Goal: Task Accomplishment & Management: Use online tool/utility

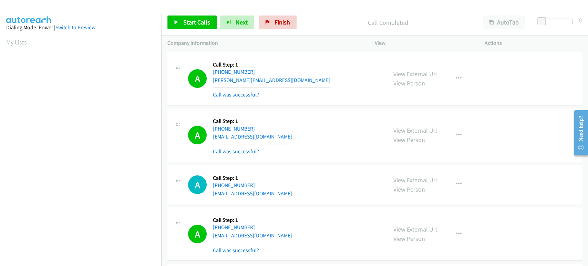
scroll to position [121, 0]
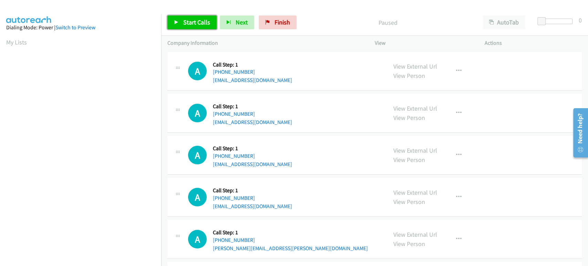
click at [184, 19] on span "Start Calls" at bounding box center [196, 22] width 27 height 8
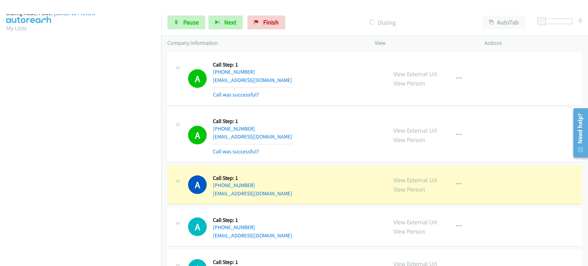
scroll to position [6, 0]
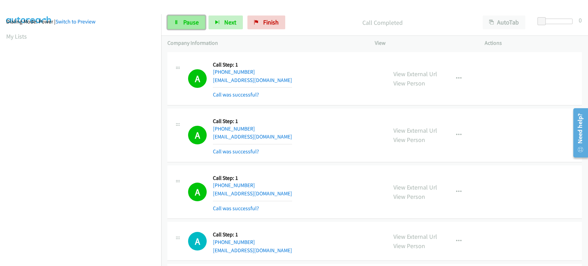
click at [185, 26] on span "Pause" at bounding box center [191, 22] width 16 height 8
click at [185, 26] on div "Start Calls Pause Next Finish" at bounding box center [227, 23] width 121 height 14
click at [190, 28] on link "Start Calls" at bounding box center [191, 23] width 49 height 14
click at [193, 23] on span "Pause" at bounding box center [191, 22] width 16 height 8
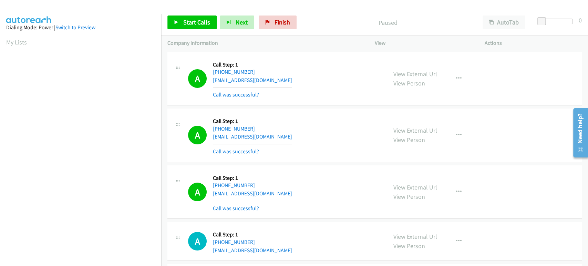
click at [118, 14] on aside "Dialing Mode: Power | Switch to Preview My Lists" at bounding box center [80, 205] width 161 height 382
click at [197, 24] on span "Start Calls" at bounding box center [196, 22] width 27 height 8
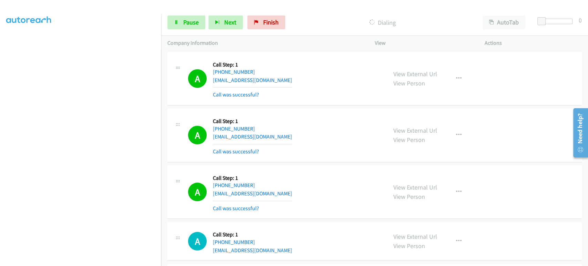
scroll to position [44, 0]
click at [191, 27] on link "Pause" at bounding box center [186, 23] width 38 height 14
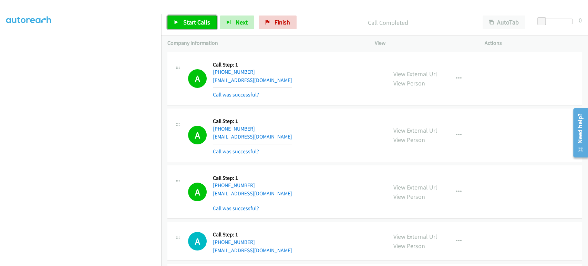
click at [194, 22] on span "Start Calls" at bounding box center [196, 22] width 27 height 8
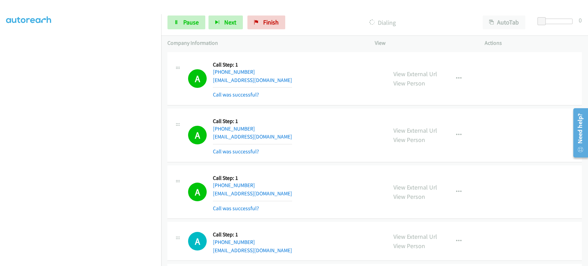
scroll to position [121, 0]
click at [186, 25] on span "Pause" at bounding box center [191, 22] width 16 height 8
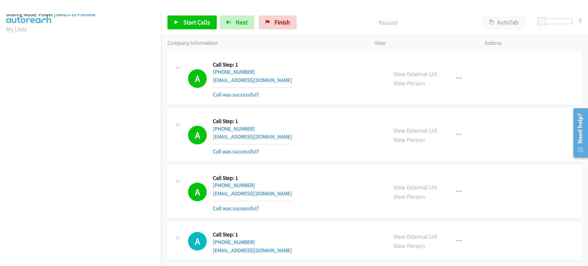
scroll to position [0, 0]
click at [183, 21] on span "Start Calls" at bounding box center [196, 22] width 27 height 8
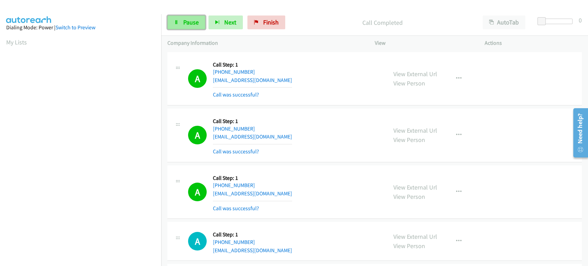
click at [192, 23] on span "Pause" at bounding box center [191, 22] width 16 height 8
click at [192, 23] on span "Start Calls" at bounding box center [196, 22] width 27 height 8
click at [183, 19] on span "Pause" at bounding box center [191, 22] width 16 height 8
click at [177, 24] on icon at bounding box center [176, 22] width 5 height 5
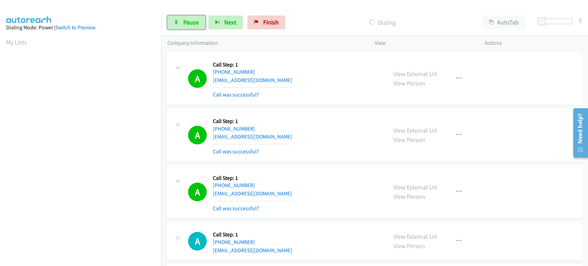
drag, startPoint x: 191, startPoint y: 21, endPoint x: 151, endPoint y: 40, distance: 44.2
click at [191, 21] on span "Pause" at bounding box center [191, 22] width 16 height 8
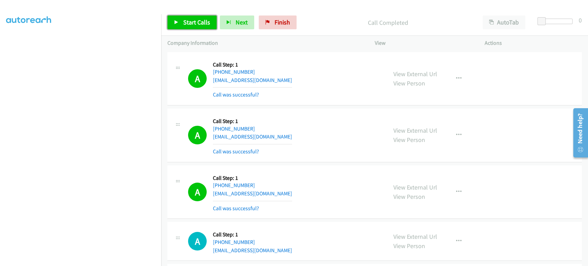
click at [193, 22] on span "Start Calls" at bounding box center [196, 22] width 27 height 8
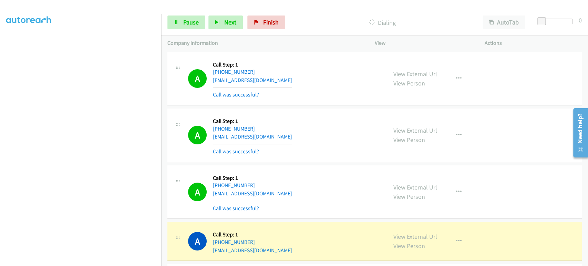
click at [80, 260] on section at bounding box center [80, 103] width 149 height 330
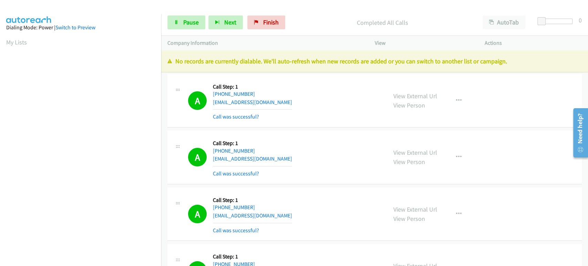
scroll to position [0, 0]
click at [185, 27] on link "Pause" at bounding box center [186, 23] width 38 height 14
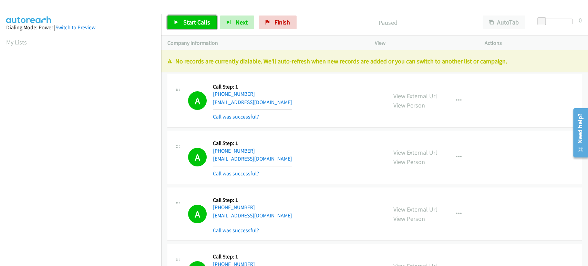
click at [185, 27] on link "Start Calls" at bounding box center [191, 23] width 49 height 14
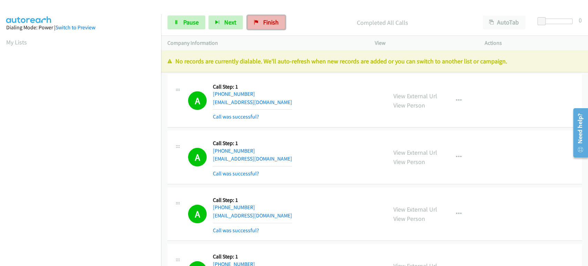
click at [257, 24] on link "Finish" at bounding box center [266, 23] width 38 height 14
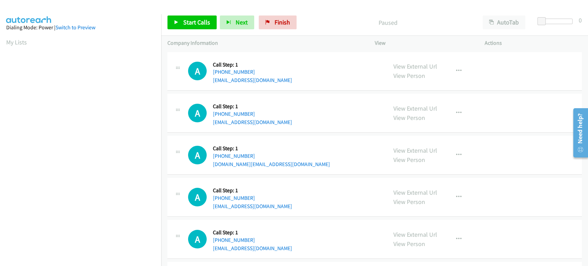
scroll to position [121, 0]
click at [186, 23] on span "Start Calls" at bounding box center [196, 22] width 27 height 8
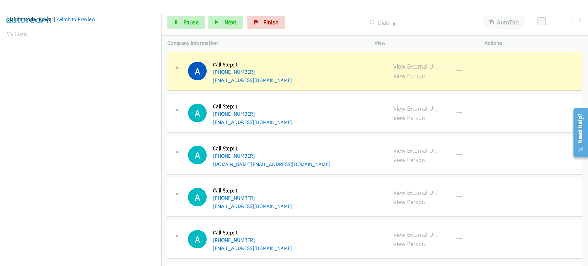
scroll to position [0, 0]
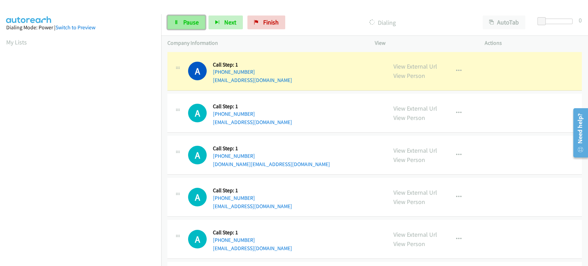
click at [182, 25] on link "Pause" at bounding box center [186, 23] width 38 height 14
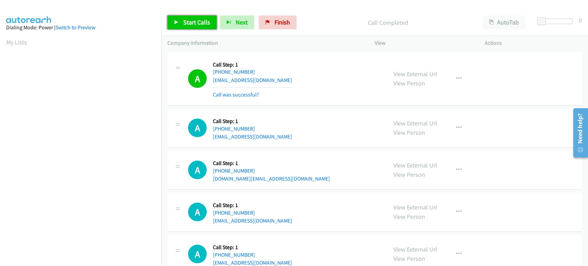
click at [190, 21] on span "Start Calls" at bounding box center [196, 22] width 27 height 8
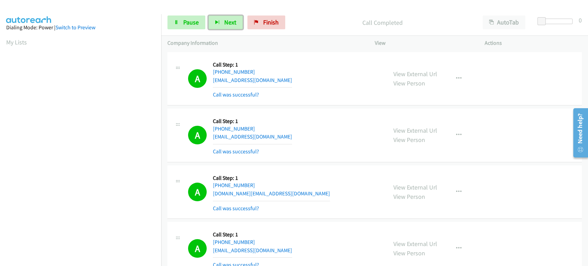
drag, startPoint x: 220, startPoint y: 20, endPoint x: 205, endPoint y: 24, distance: 14.8
click at [220, 20] on button "Next" at bounding box center [226, 23] width 34 height 14
drag, startPoint x: 94, startPoint y: 263, endPoint x: 92, endPoint y: 259, distance: 4.3
click at [94, 262] on aside "Dialing Mode: Power | Switch to Preview My Lists" at bounding box center [80, 90] width 161 height 382
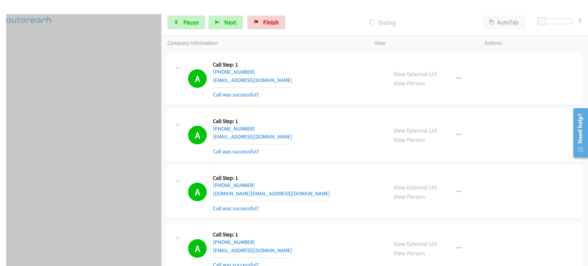
scroll to position [119, 0]
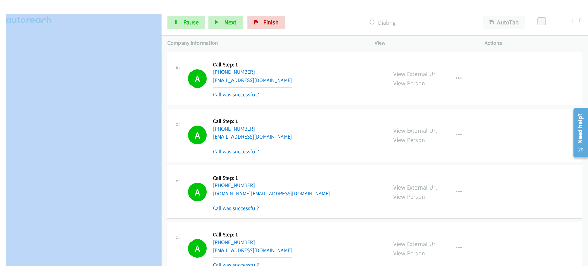
click at [3, 153] on aside "Dialing Mode: Power | Switch to Preview My Lists" at bounding box center [80, 90] width 161 height 382
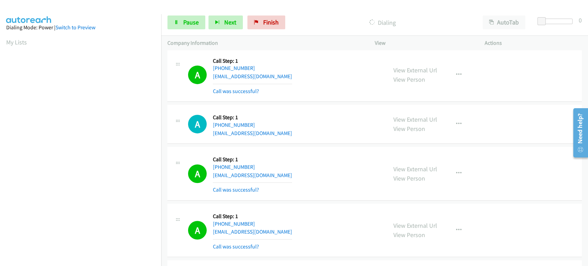
scroll to position [230, 0]
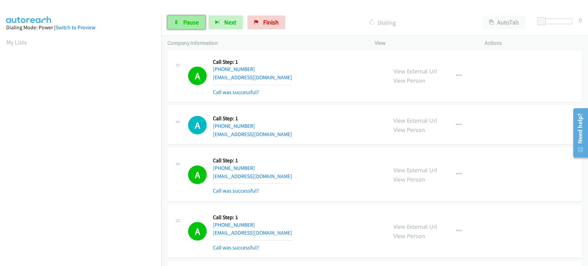
click at [182, 24] on link "Pause" at bounding box center [186, 23] width 38 height 14
click at [189, 22] on span "Start Calls" at bounding box center [196, 22] width 27 height 8
click at [183, 27] on link "Pause" at bounding box center [186, 23] width 38 height 14
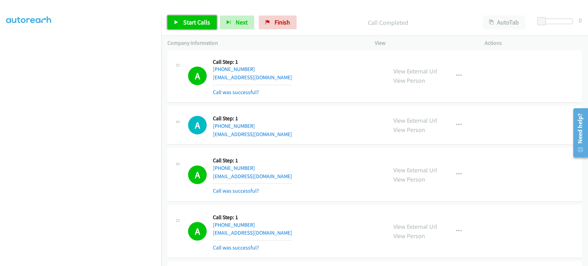
click at [191, 22] on span "Start Calls" at bounding box center [196, 22] width 27 height 8
click at [191, 20] on span "Pause" at bounding box center [191, 22] width 16 height 8
click at [173, 22] on link "Start Calls" at bounding box center [191, 23] width 49 height 14
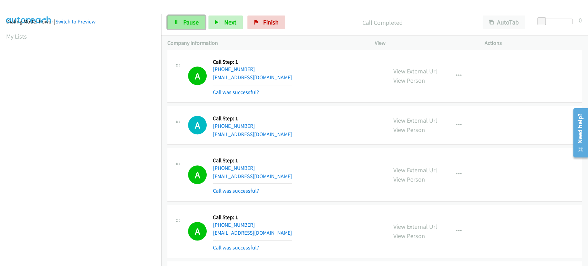
click at [185, 18] on link "Pause" at bounding box center [186, 23] width 38 height 14
click at [180, 24] on link "Start Calls" at bounding box center [191, 23] width 49 height 14
click at [185, 23] on span "Pause" at bounding box center [191, 22] width 16 height 8
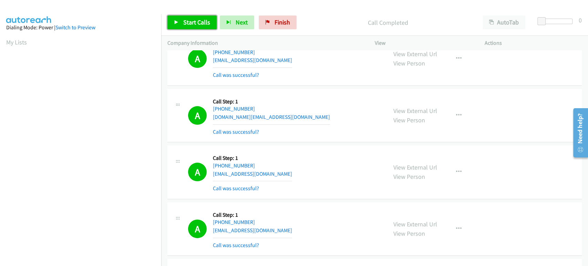
click at [191, 27] on link "Start Calls" at bounding box center [191, 23] width 49 height 14
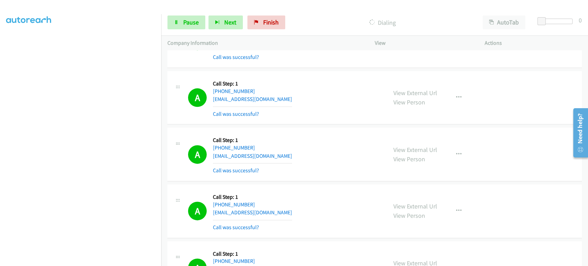
scroll to position [2328, 0]
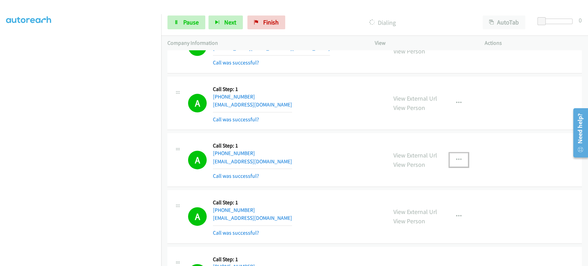
click at [459, 155] on button "button" at bounding box center [459, 160] width 19 height 14
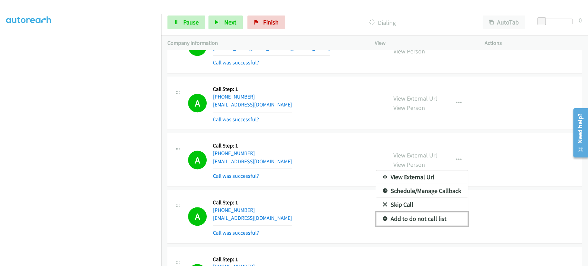
click at [428, 214] on link "Add to do not call list" at bounding box center [422, 219] width 92 height 14
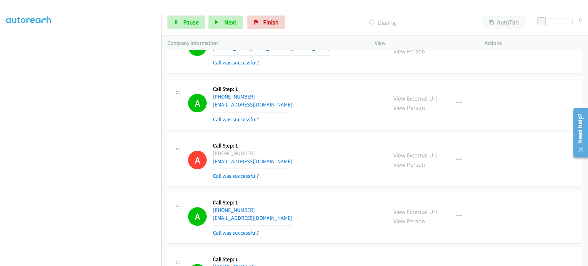
scroll to position [121, 0]
click at [190, 24] on span "Pause" at bounding box center [191, 22] width 16 height 8
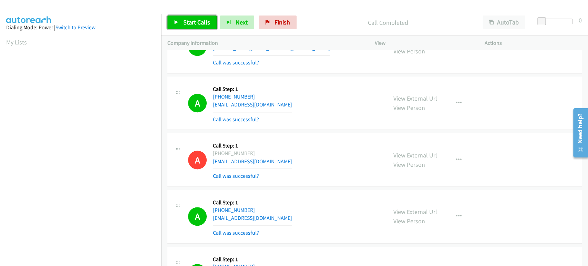
click at [189, 21] on span "Start Calls" at bounding box center [196, 22] width 27 height 8
click at [177, 26] on link "Pause" at bounding box center [186, 23] width 38 height 14
click at [187, 26] on link "Start Calls" at bounding box center [191, 23] width 49 height 14
click at [187, 21] on span "Pause" at bounding box center [191, 22] width 16 height 8
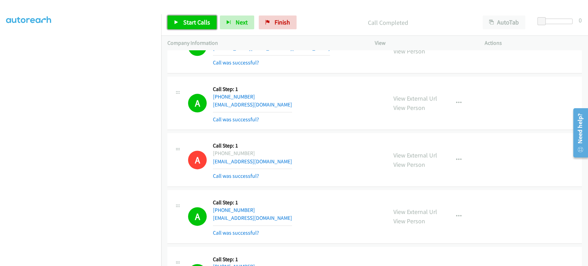
click at [188, 20] on span "Start Calls" at bounding box center [196, 22] width 27 height 8
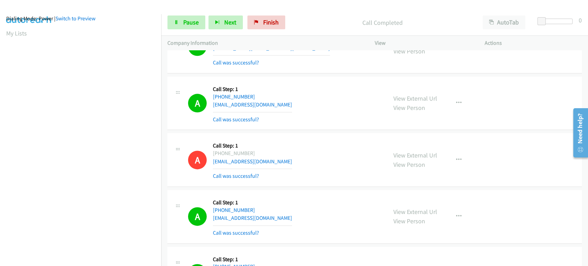
scroll to position [0, 0]
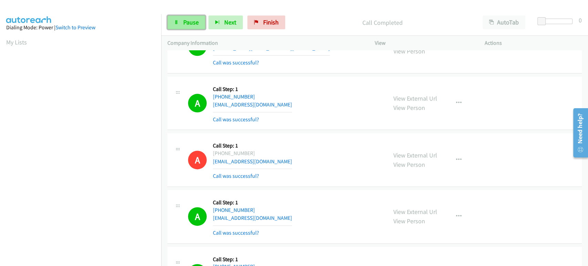
click at [192, 26] on span "Pause" at bounding box center [191, 22] width 16 height 8
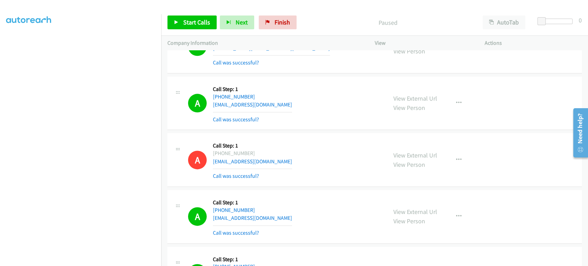
scroll to position [115, 0]
